Goal: Find specific page/section: Find specific page/section

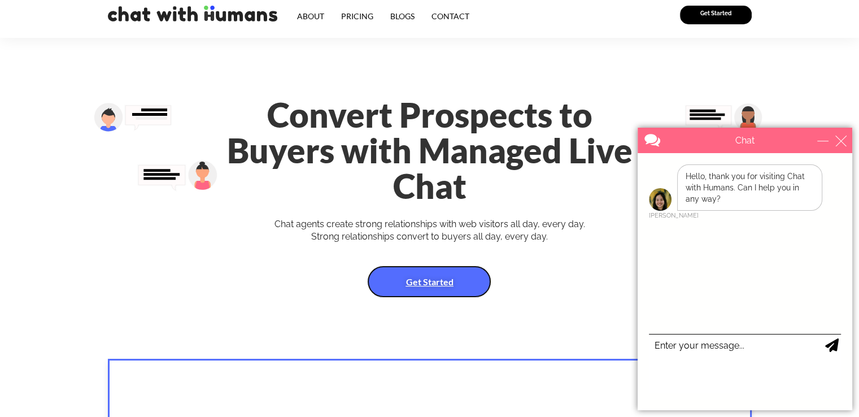
click at [476, 265] on link "Get Started" at bounding box center [429, 281] width 124 height 32
